Goal: Communication & Community: Ask a question

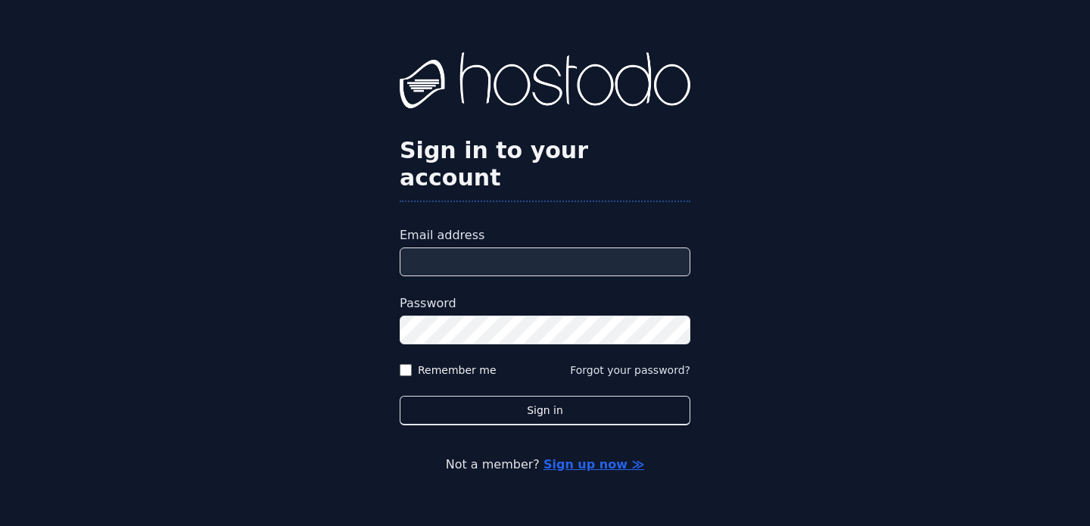
type input "**********"
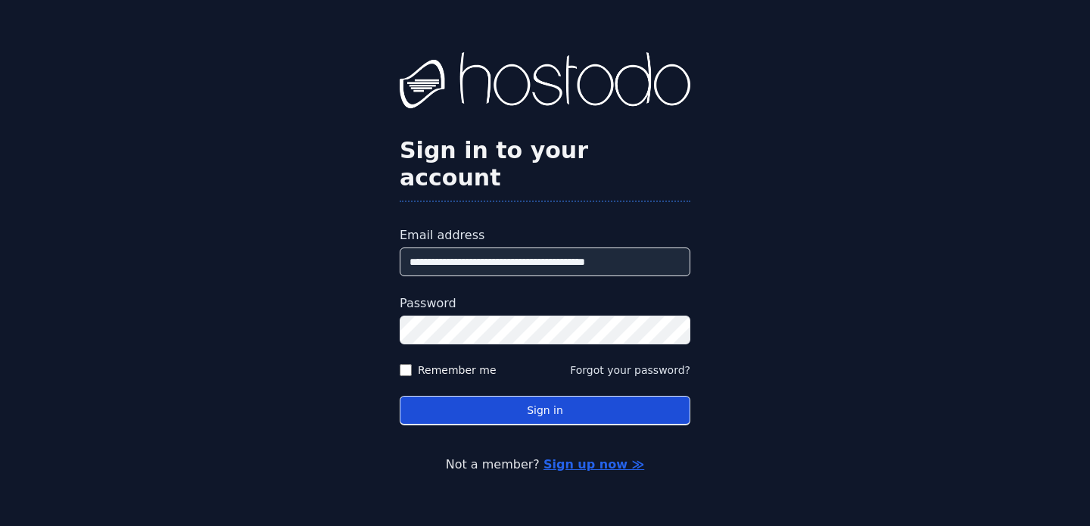
click at [629, 398] on button "Sign in" at bounding box center [545, 411] width 291 height 30
click at [540, 400] on button "Sign in" at bounding box center [545, 411] width 291 height 30
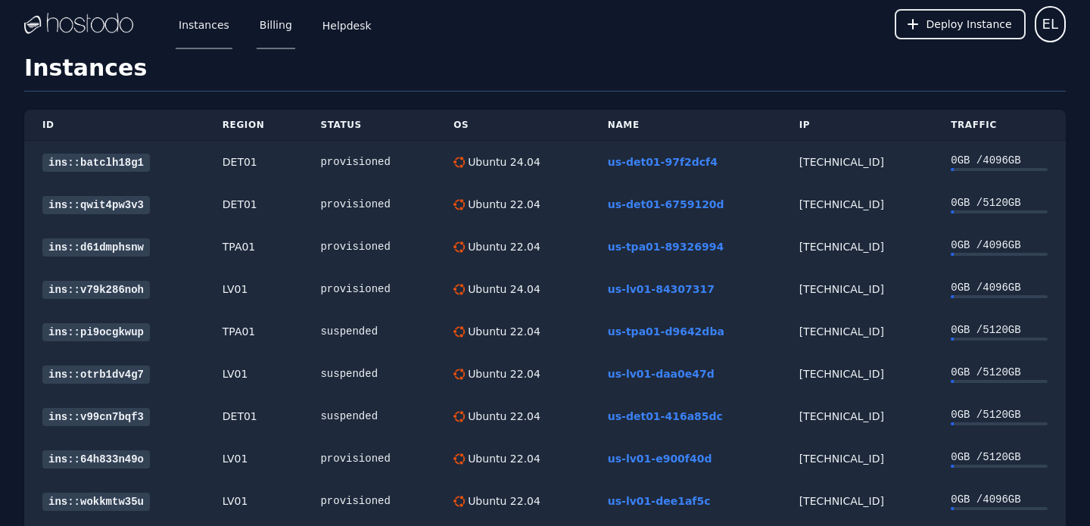
click at [282, 25] on link "Billing" at bounding box center [276, 24] width 39 height 50
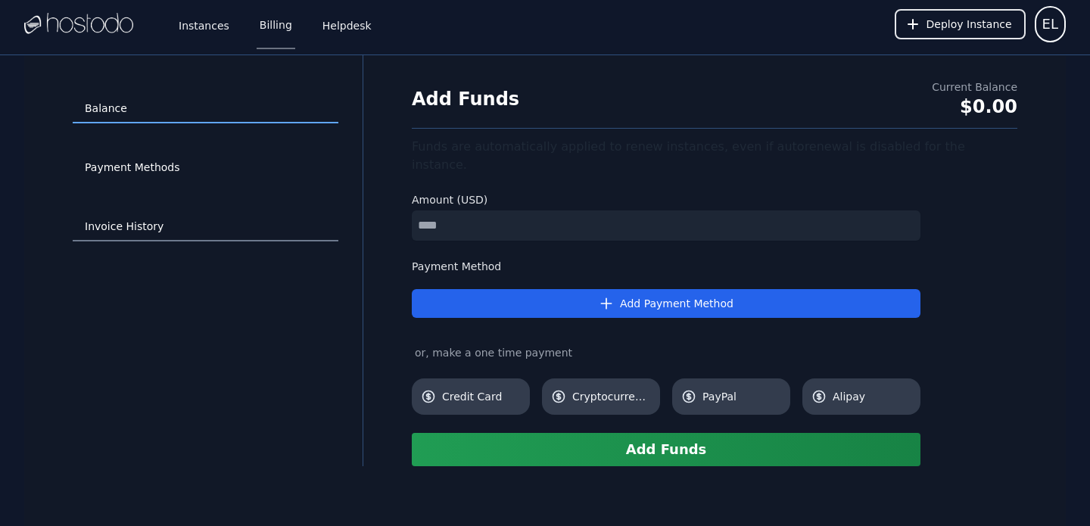
click at [108, 215] on link "Invoice History" at bounding box center [206, 227] width 266 height 29
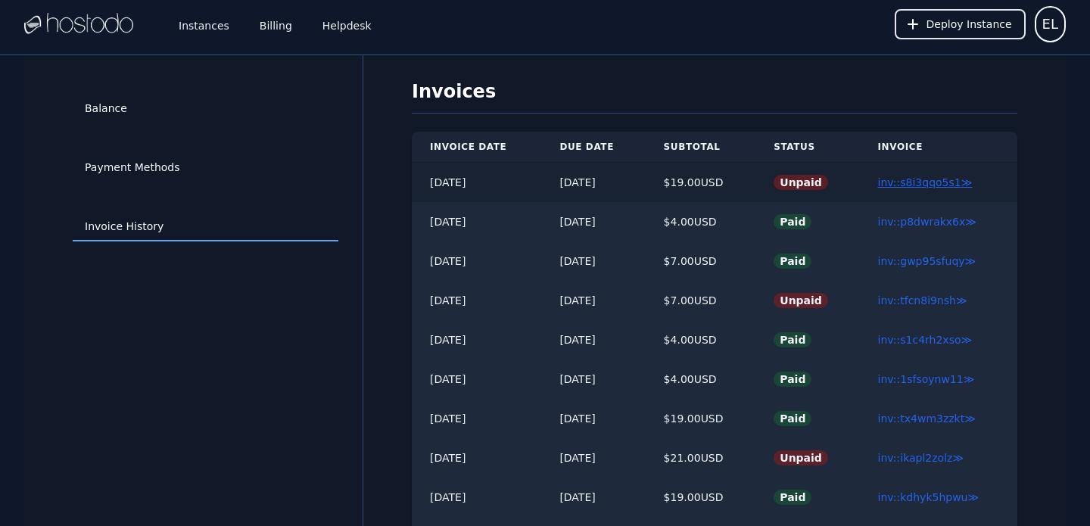
click at [929, 186] on link "inv::s8i3qqo5s1 ≫" at bounding box center [925, 182] width 95 height 12
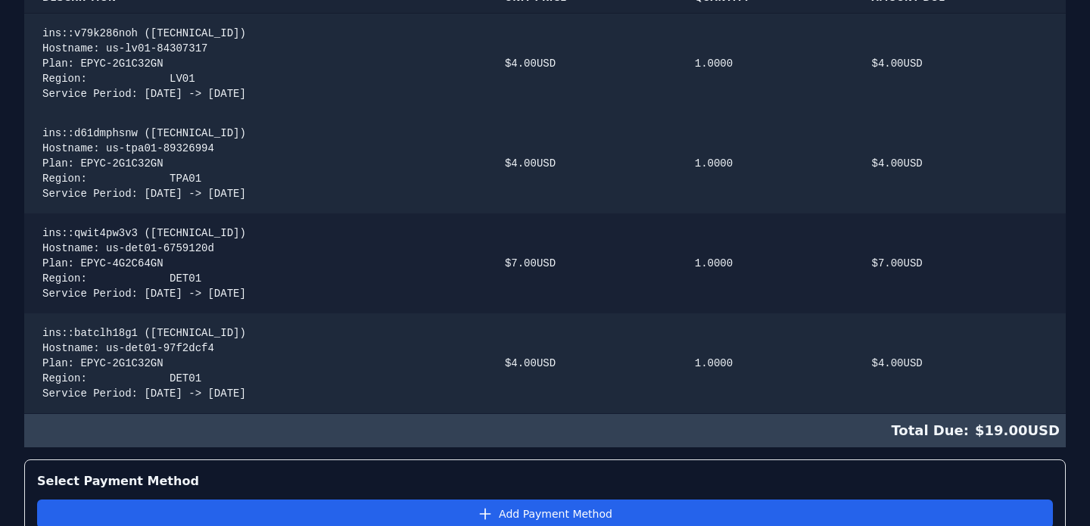
scroll to position [338, 0]
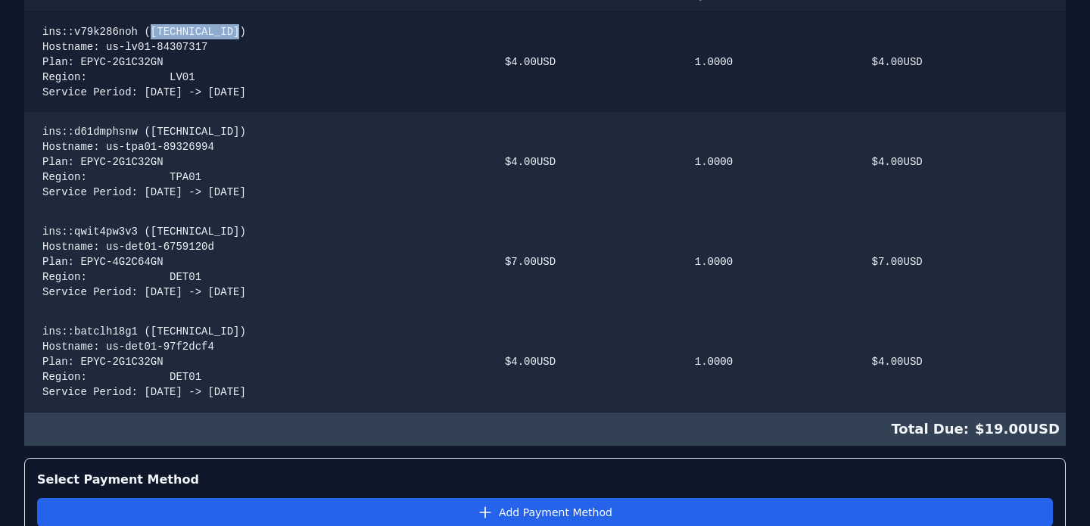
drag, startPoint x: 247, startPoint y: 29, endPoint x: 154, endPoint y: 30, distance: 92.3
click at [154, 30] on div "ins::v79k286noh ([TECHNICAL_ID]) Hostname: us-lv01-84307317 Plan: EPYC-2G1C32GN…" at bounding box center [255, 62] width 426 height 76
copy div "[TECHNICAL_ID]"
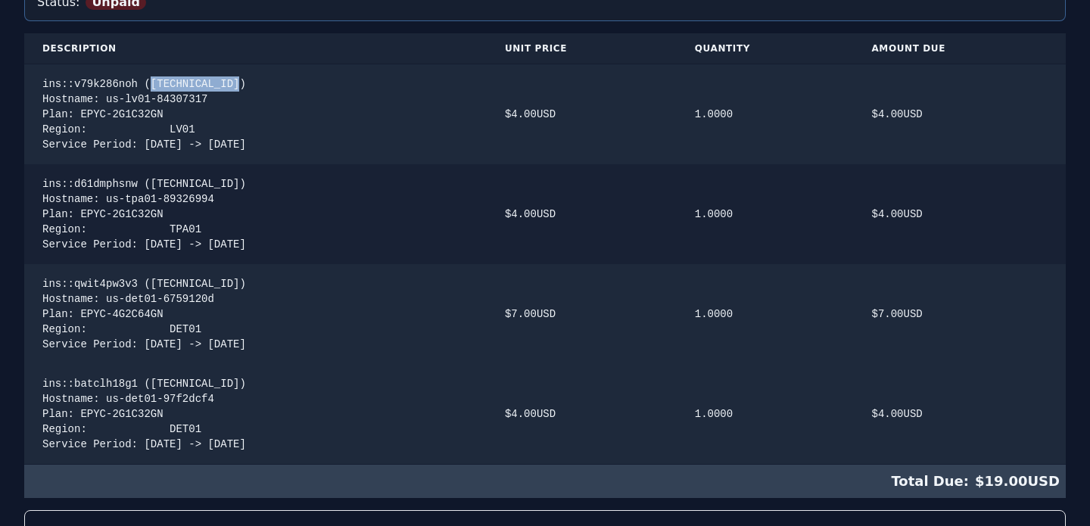
scroll to position [275, 0]
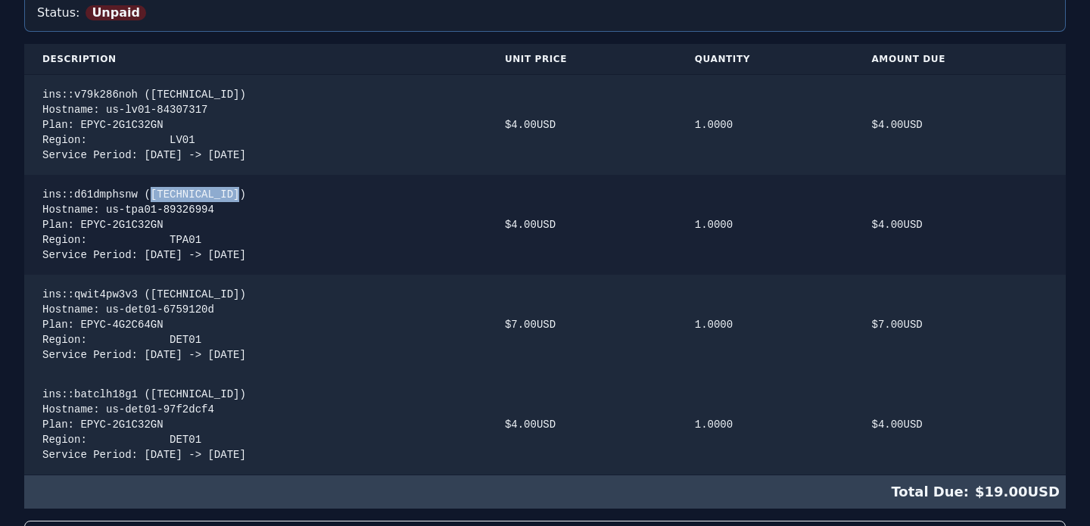
drag, startPoint x: 242, startPoint y: 197, endPoint x: 154, endPoint y: 195, distance: 87.8
click at [154, 195] on div "ins::d61dmphsnw ([TECHNICAL_ID]) Hostname: us-tpa01-89326994 Plan: EPYC-2G1C32G…" at bounding box center [255, 225] width 426 height 76
copy div "[TECHNICAL_ID])"
drag, startPoint x: 155, startPoint y: 294, endPoint x: 229, endPoint y: 293, distance: 74.2
click at [229, 293] on div "ins::qwit4pw3v3 ([TECHNICAL_ID]) Hostname: us-det01-6759120d Plan: EPYC-4G2C64G…" at bounding box center [255, 325] width 426 height 76
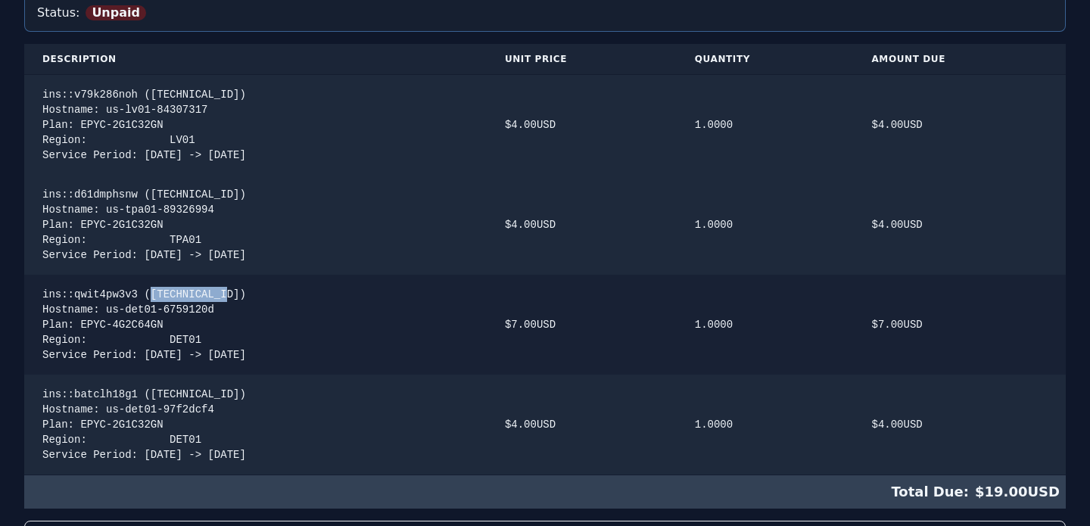
copy div "[TECHNICAL_ID]"
drag, startPoint x: 156, startPoint y: 395, endPoint x: 223, endPoint y: 393, distance: 67.4
click at [223, 393] on div "ins::batclh18g1 ([TECHNICAL_ID]) Hostname: us-det01-97f2dcf4 Plan: EPYC-2G1C32G…" at bounding box center [255, 425] width 426 height 76
copy div "[TECHNICAL_ID]"
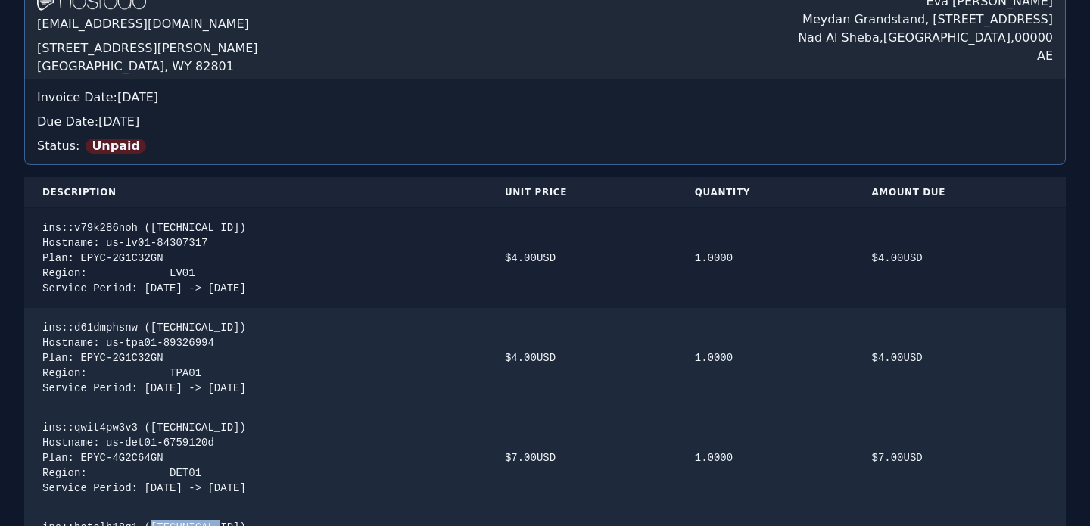
scroll to position [139, 0]
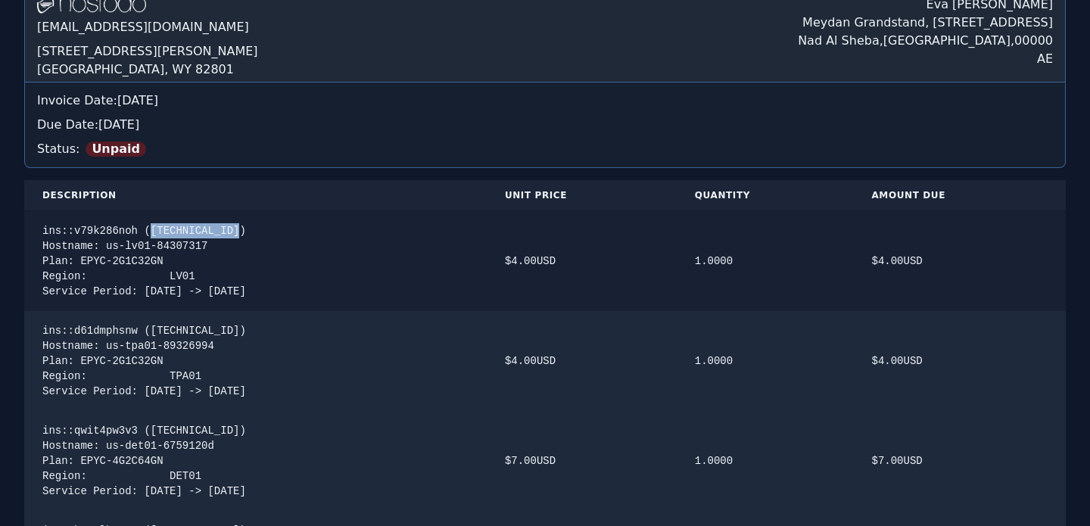
drag, startPoint x: 247, startPoint y: 232, endPoint x: 154, endPoint y: 230, distance: 92.3
click at [154, 230] on div "ins::v79k286noh ([TECHNICAL_ID]) Hostname: us-lv01-84307317 Plan: EPYC-2G1C32GN…" at bounding box center [255, 261] width 426 height 76
drag, startPoint x: 288, startPoint y: 231, endPoint x: 37, endPoint y: 234, distance: 250.5
click at [37, 234] on td "ins::v79k286noh ([TECHNICAL_ID]) Hostname: us-lv01-84307317 Plan: EPYC-2G1C32GN…" at bounding box center [255, 261] width 462 height 101
copy div "ins::v79k286noh ([TECHNICAL_ID])"
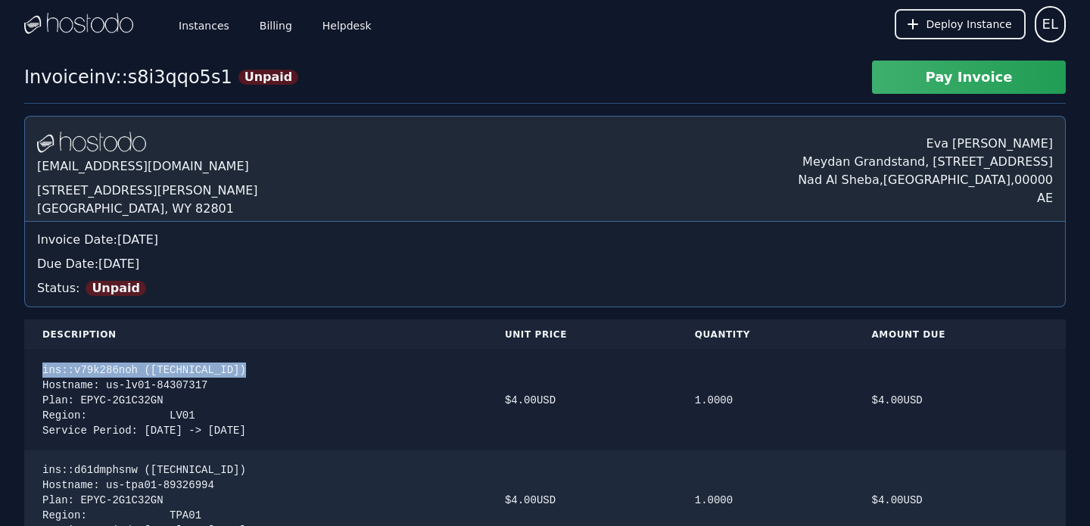
scroll to position [0, 0]
click at [357, 20] on link "Helpdesk" at bounding box center [346, 24] width 55 height 50
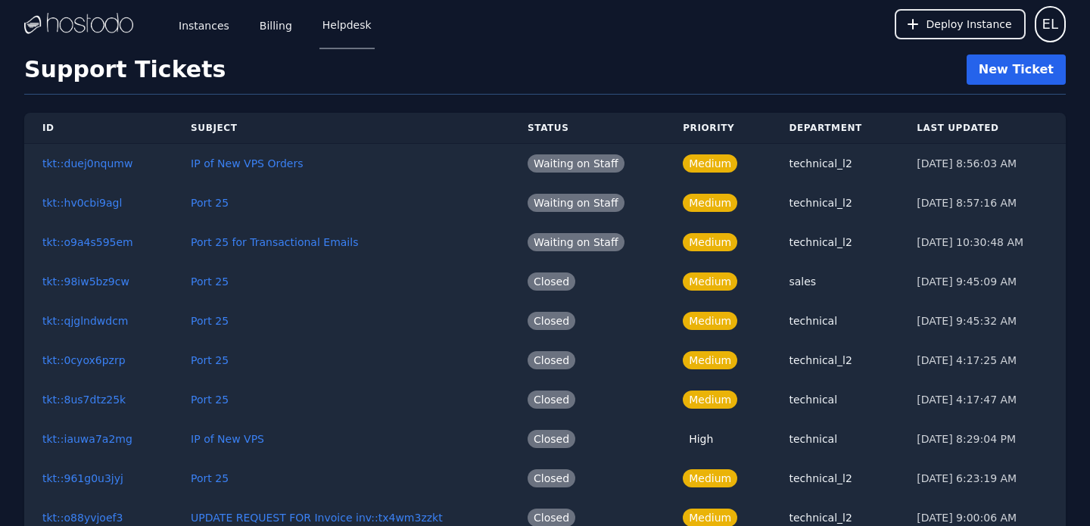
click at [1026, 65] on link "New Ticket" at bounding box center [1015, 69] width 99 height 30
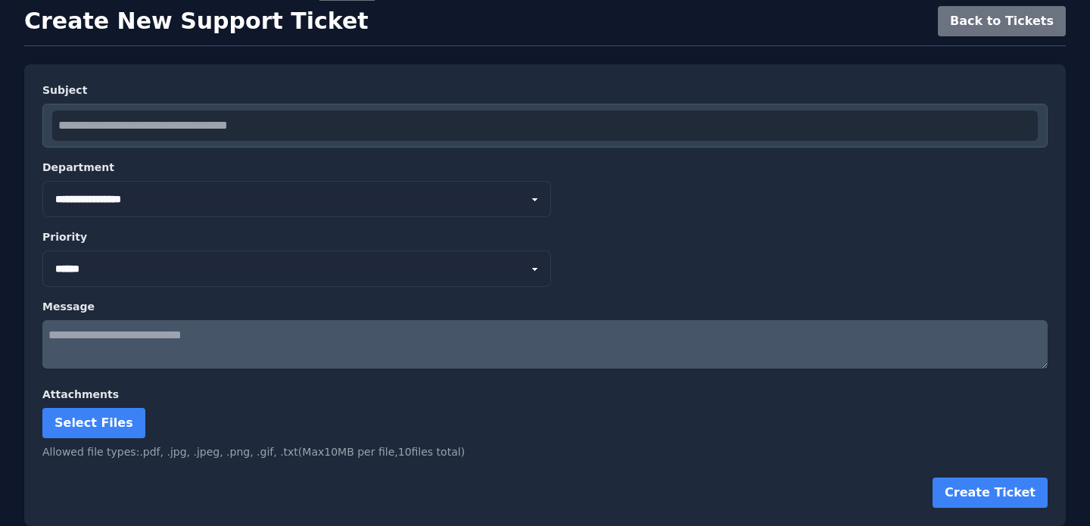
scroll to position [48, 0]
click at [308, 362] on textarea at bounding box center [544, 344] width 1005 height 48
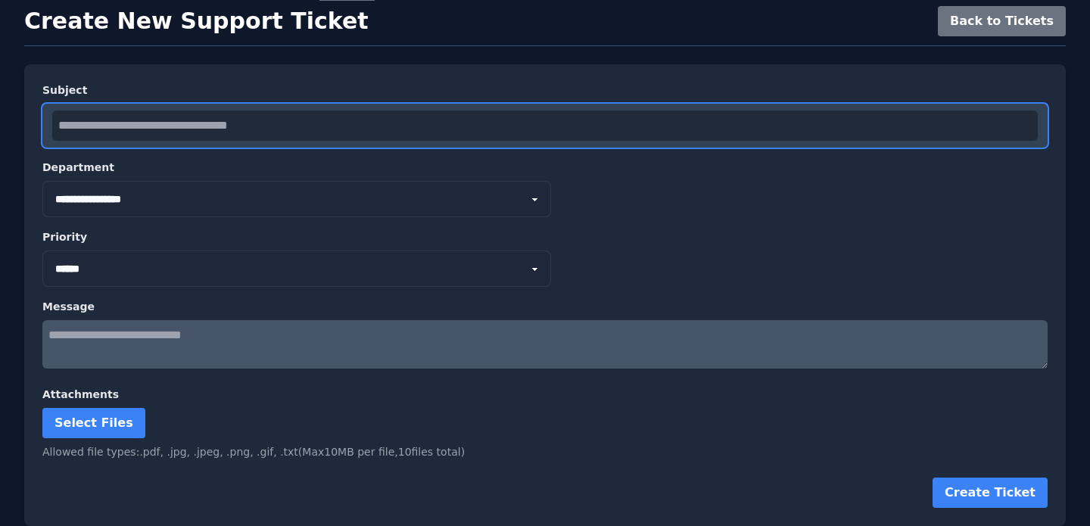
click at [263, 120] on input "text" at bounding box center [544, 125] width 985 height 30
type input "**********"
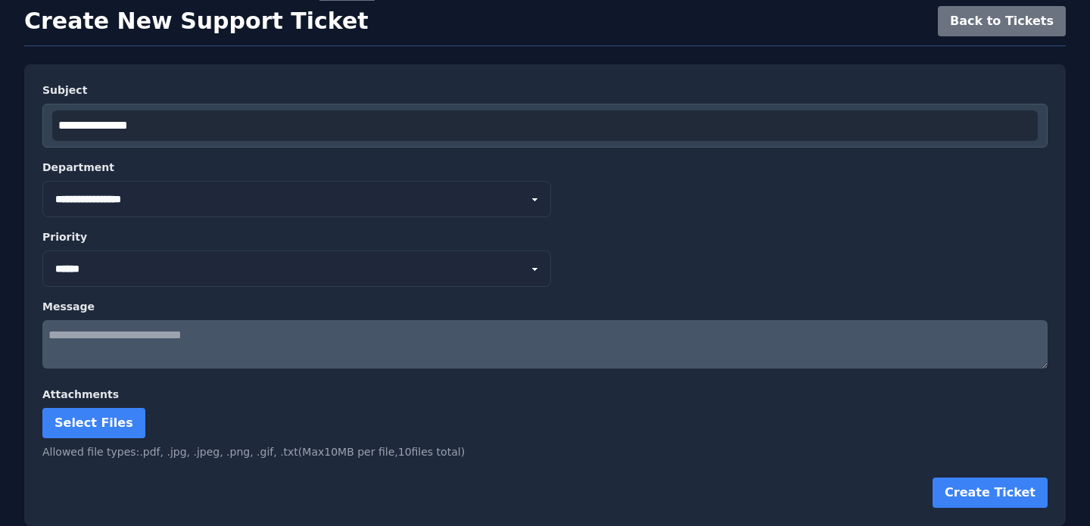
click at [214, 337] on textarea at bounding box center [544, 344] width 1005 height 48
paste textarea "**********"
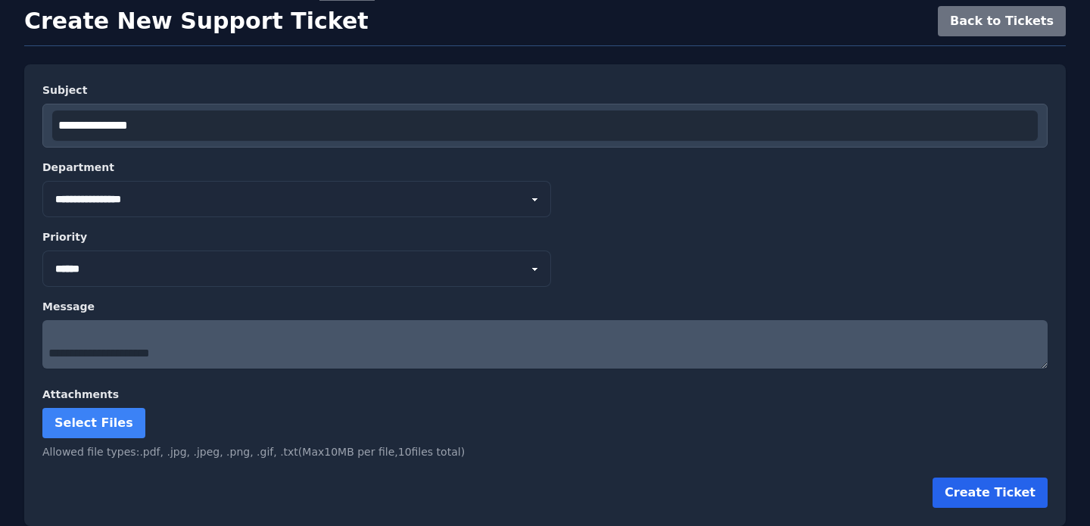
type textarea "**********"
click at [998, 498] on button "Create Ticket" at bounding box center [989, 492] width 115 height 30
